Goal: Information Seeking & Learning: Learn about a topic

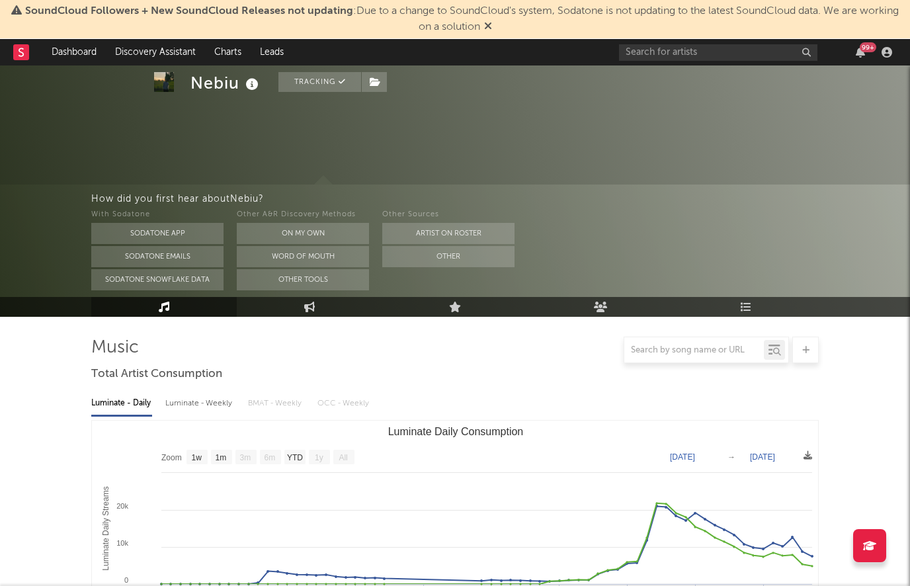
select select "1w"
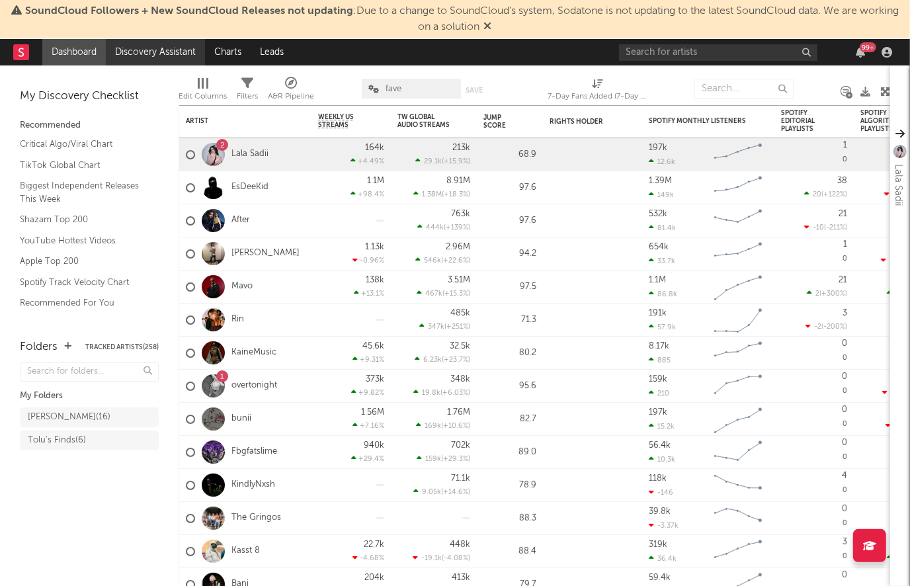
click at [186, 44] on link "Discovery Assistant" at bounding box center [155, 52] width 99 height 26
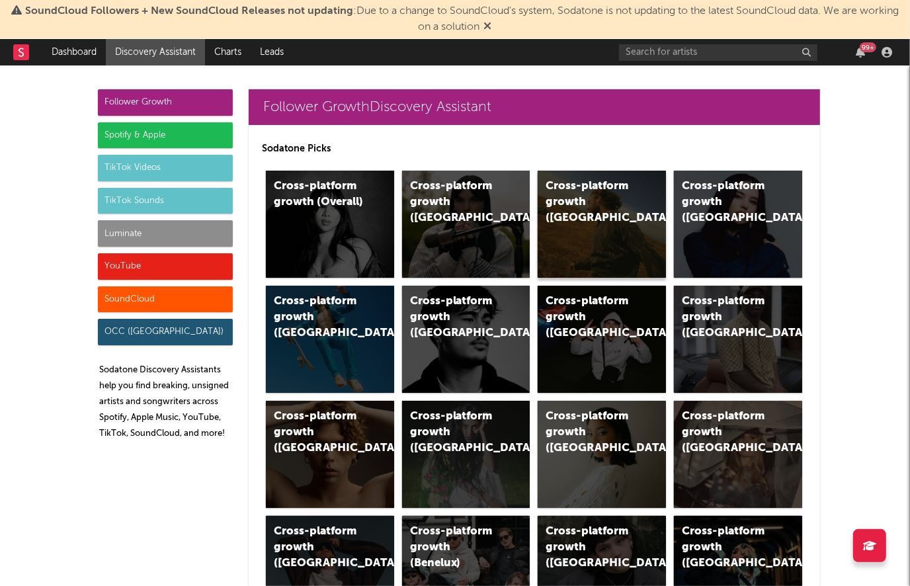
click at [561, 204] on div "Cross-platform growth (US)" at bounding box center [590, 203] width 90 height 48
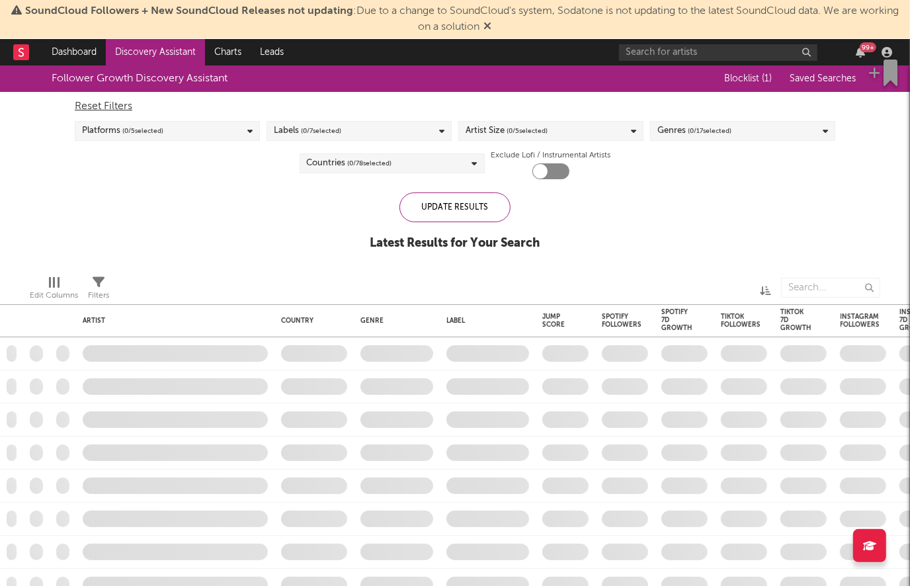
checkbox input "true"
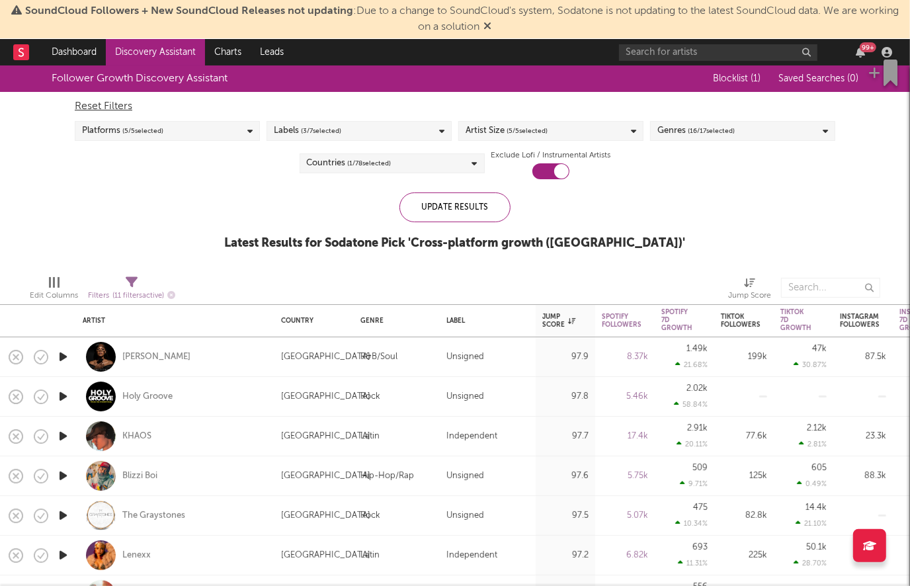
click at [283, 220] on div "Update Results Latest Results for Sodatone Pick ' Cross-platform growth (US) '" at bounding box center [455, 228] width 461 height 72
click at [566, 133] on div "Artist Size ( 5 / 5 selected)" at bounding box center [550, 131] width 185 height 20
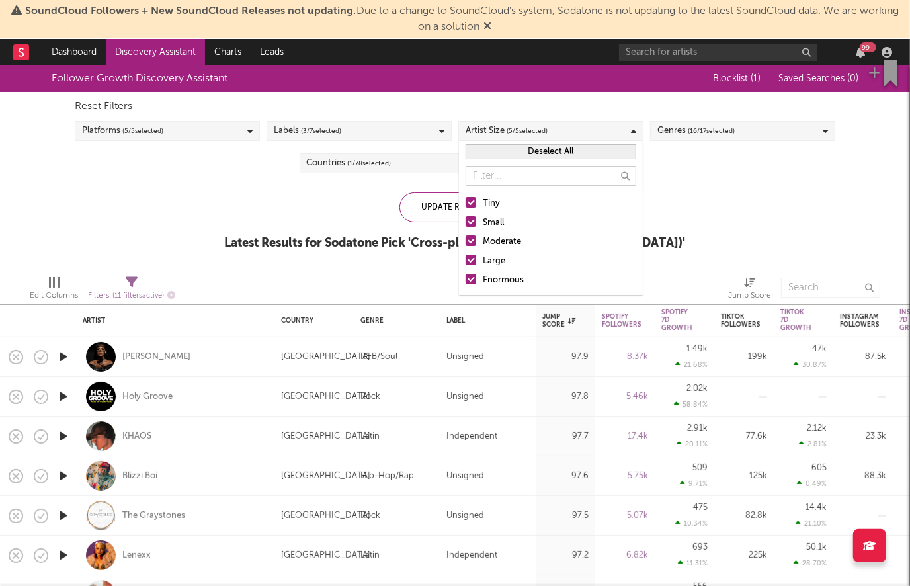
click at [491, 261] on div "Large" at bounding box center [559, 261] width 153 height 16
click at [465, 261] on input "Large" at bounding box center [465, 261] width 0 height 16
click at [490, 278] on div "Enormous" at bounding box center [559, 280] width 153 height 16
click at [465, 278] on input "Enormous" at bounding box center [465, 280] width 0 height 16
click at [333, 218] on div "Update Results Latest Results for Your Search ' Cross-platform growth (US) '" at bounding box center [455, 228] width 450 height 72
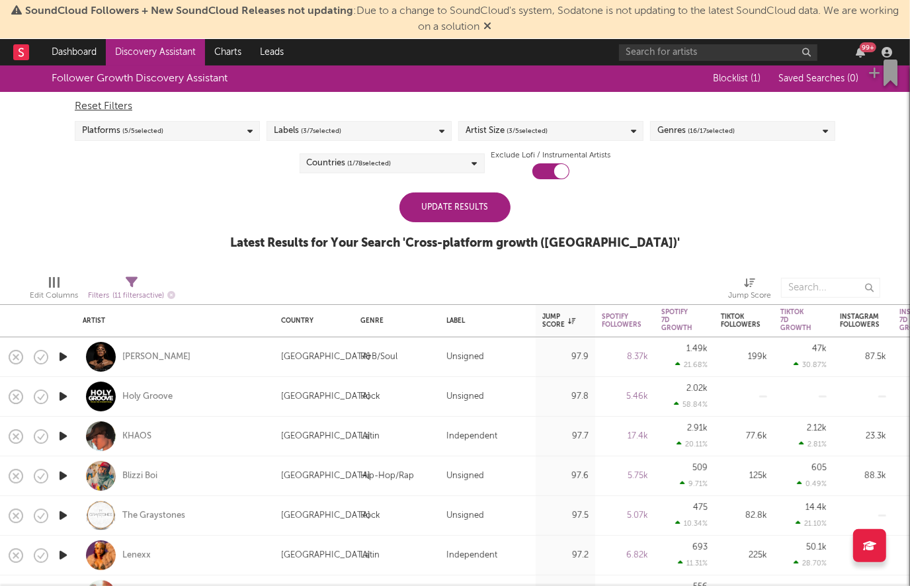
click at [219, 141] on div "Reset Filters Platforms ( 5 / 5 selected) Labels ( 3 / 7 selected) Artist Size …" at bounding box center [455, 135] width 774 height 87
click at [442, 214] on div "Update Results" at bounding box center [454, 207] width 111 height 30
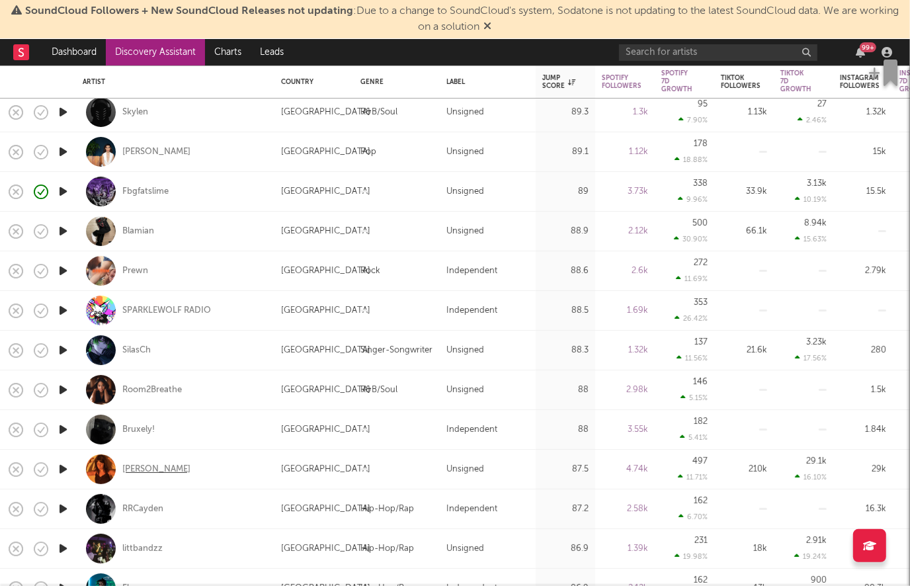
click at [129, 469] on div "[PERSON_NAME]" at bounding box center [156, 470] width 68 height 12
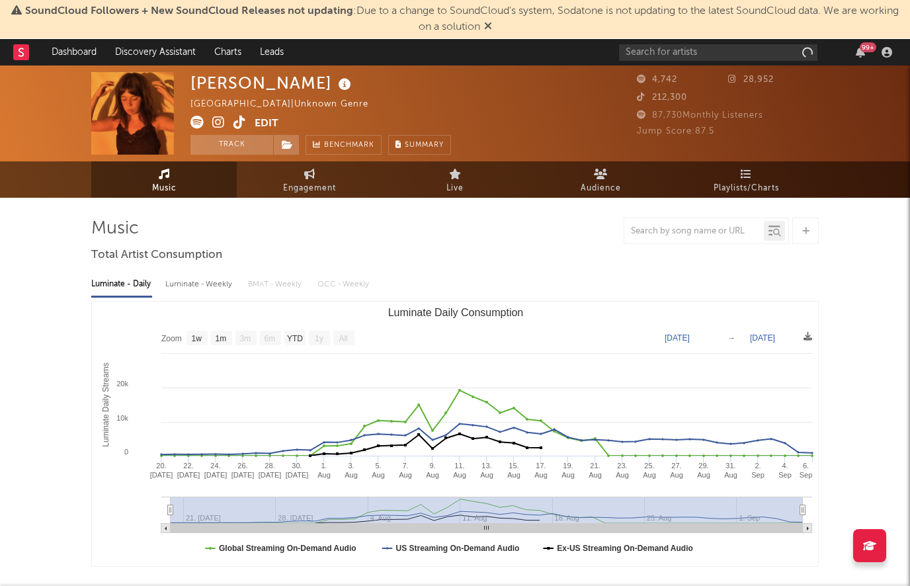
select select "1w"
